Goal: Information Seeking & Learning: Find specific fact

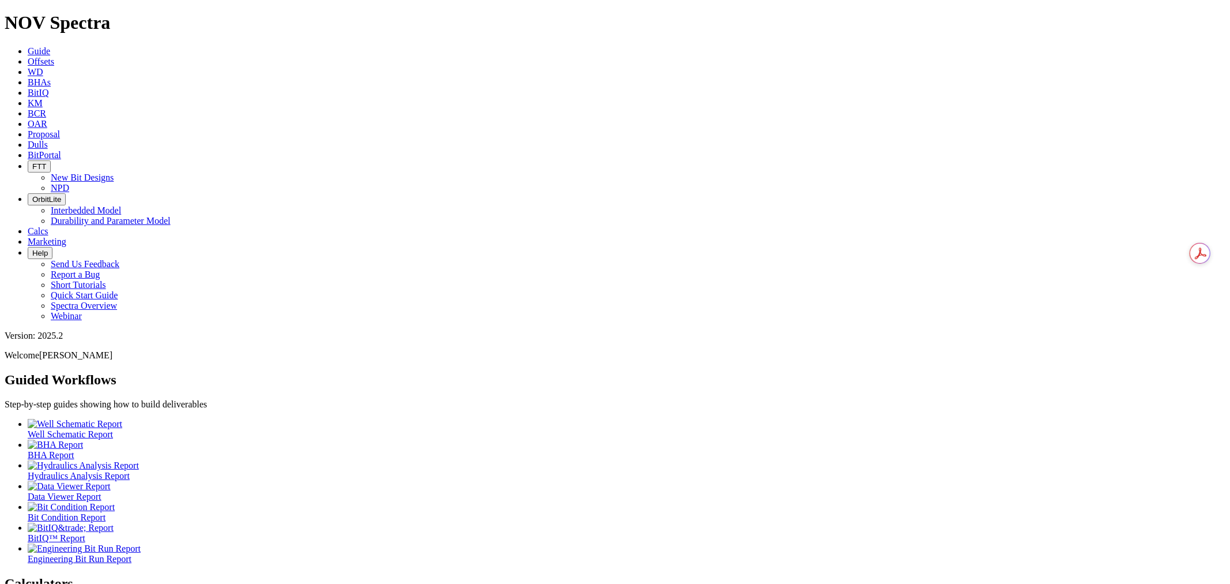
click at [54, 57] on link "Offsets" at bounding box center [41, 62] width 27 height 10
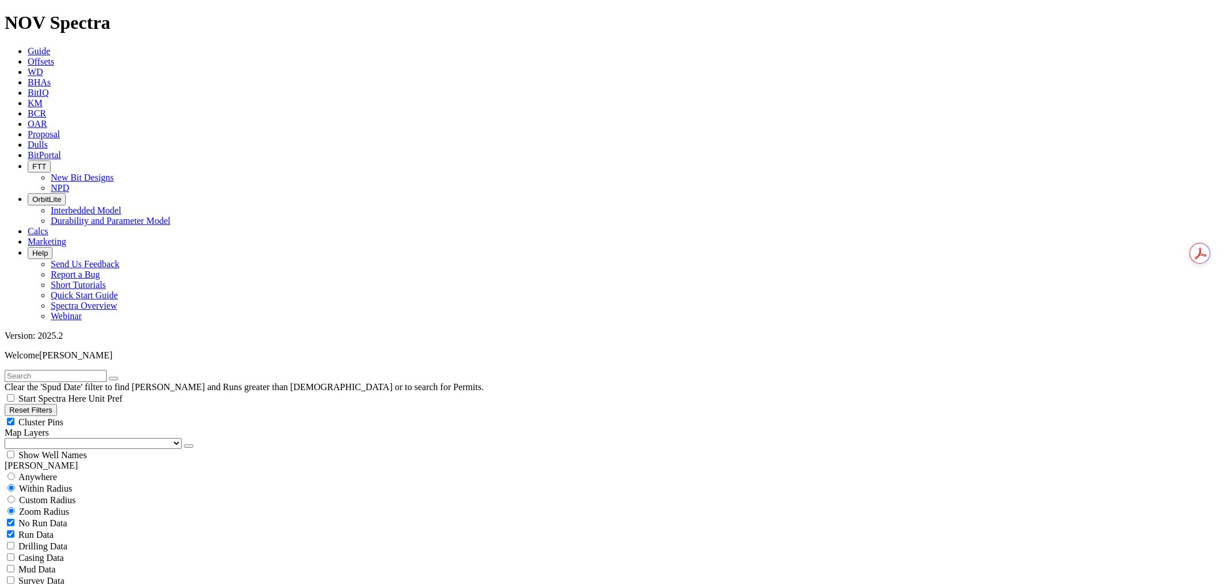
drag, startPoint x: 40, startPoint y: 49, endPoint x: 32, endPoint y: 52, distance: 9.3
click at [35, 370] on input "text" at bounding box center [56, 376] width 102 height 12
paste input "[PERSON_NAME] 9E 105H"
type input "[PERSON_NAME] 9E 105H"
click at [125, 378] on icon "submit" at bounding box center [125, 378] width 0 height 0
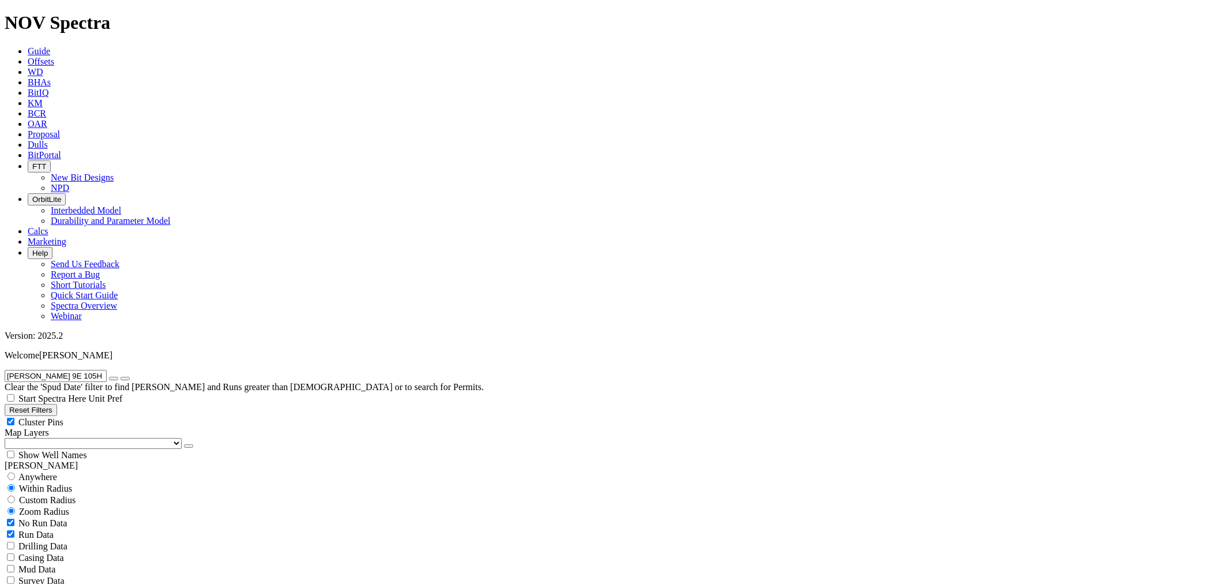
click at [48, 472] on span "Anywhere" at bounding box center [37, 477] width 39 height 10
radio input "true"
radio input "false"
click at [130, 377] on button "submit" at bounding box center [125, 378] width 9 height 3
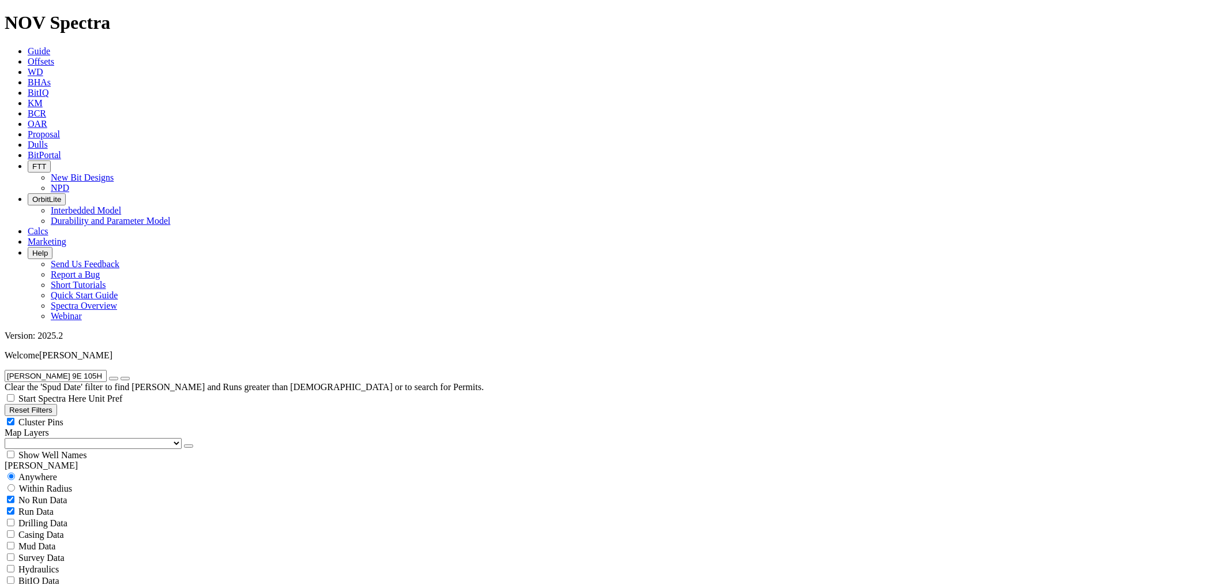
drag, startPoint x: 101, startPoint y: 50, endPoint x: 208, endPoint y: 53, distance: 107.3
click at [208, 370] on div "[PERSON_NAME] 9E 105H Clear the 'Spud Date' filter to find [PERSON_NAME] and Ru…" at bounding box center [615, 381] width 1221 height 22
type input "[PERSON_NAME]"
click at [121, 377] on button "submit" at bounding box center [125, 378] width 9 height 3
